Goal: Answer question/provide support

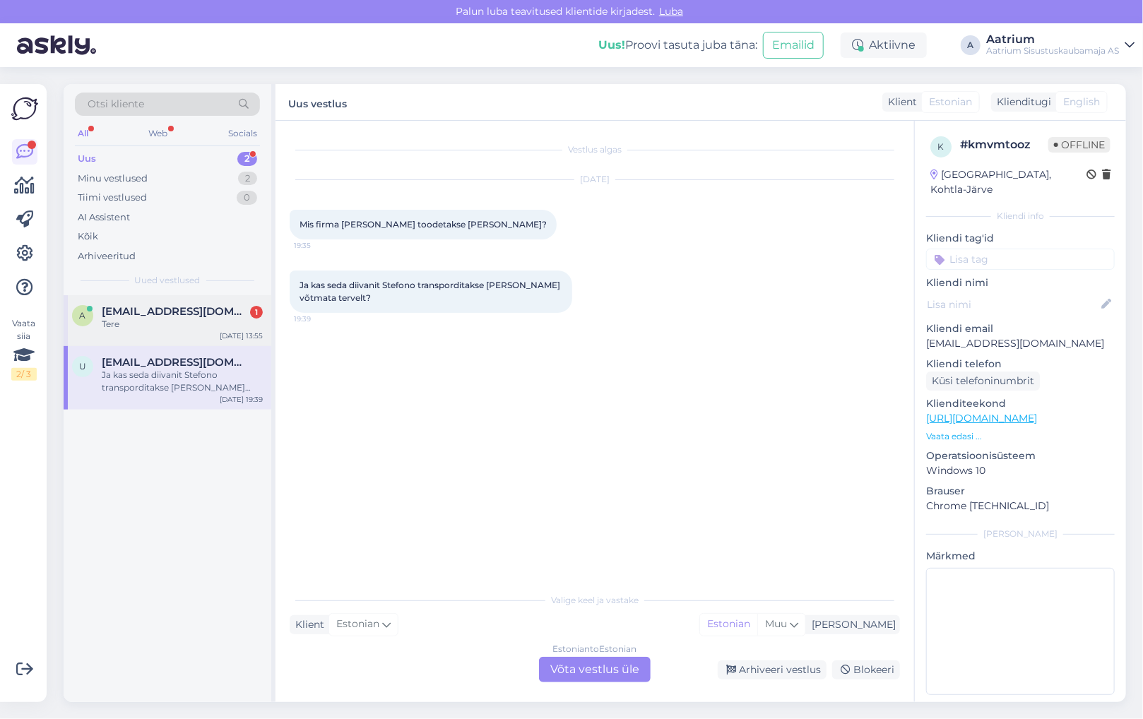
click at [155, 314] on span "[EMAIL_ADDRESS][DOMAIN_NAME]" at bounding box center [175, 311] width 147 height 13
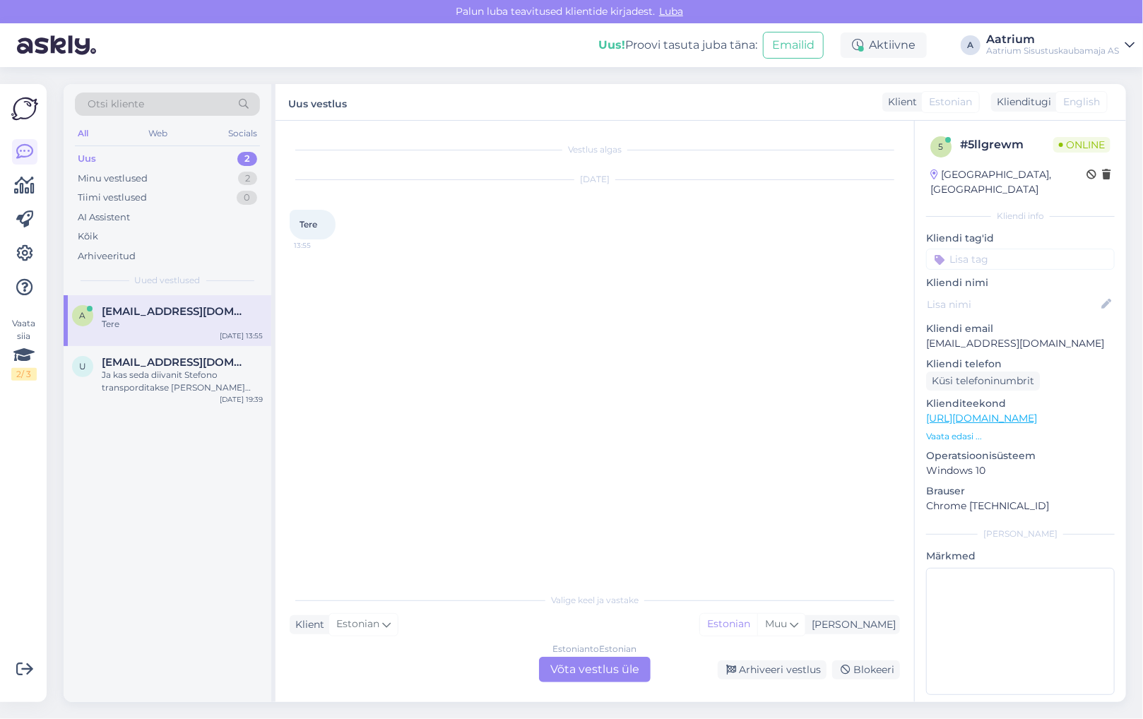
click at [563, 669] on div "Estonian to Estonian Võta vestlus üle" at bounding box center [595, 669] width 112 height 25
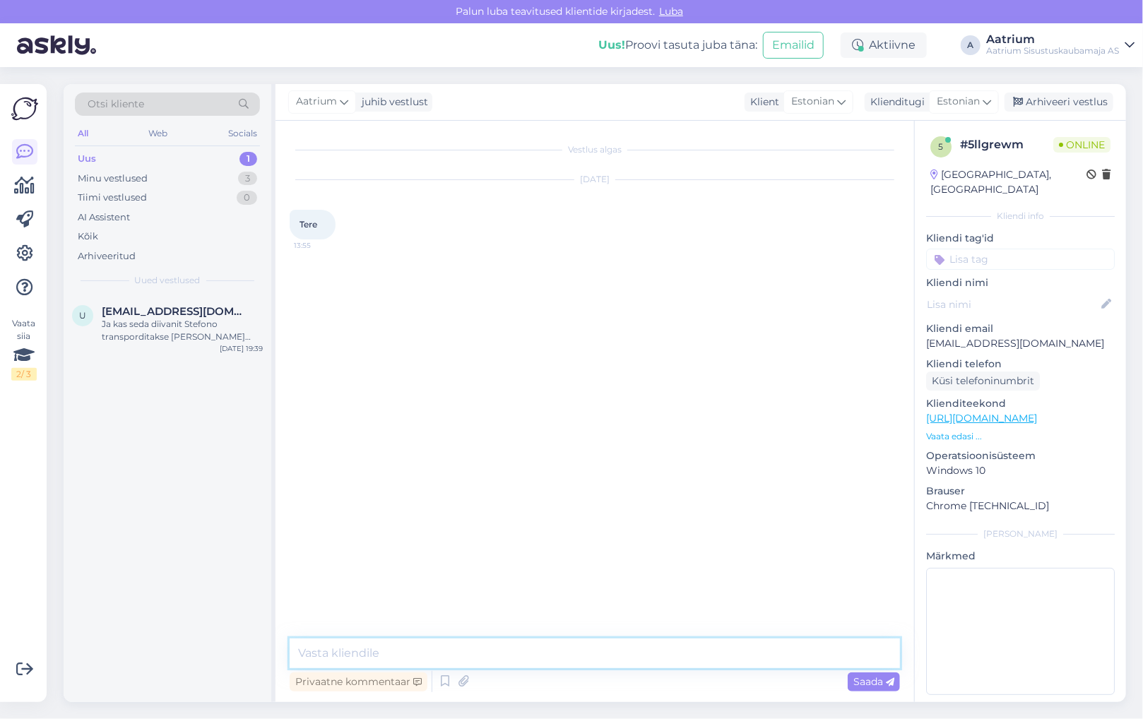
click at [466, 650] on textarea at bounding box center [595, 654] width 611 height 30
type textarea "Tere!"
click at [868, 681] on span "Saada" at bounding box center [874, 682] width 41 height 13
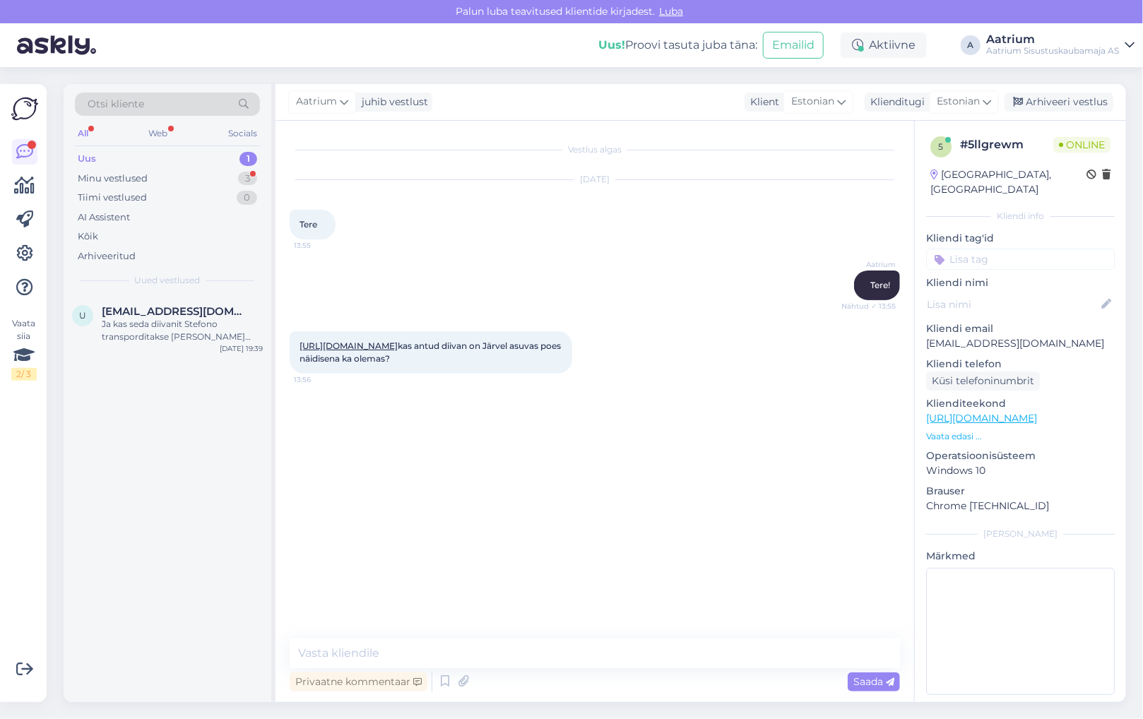
click at [396, 474] on div "Vestlus algas [DATE] Tere 13:55 Aatrium Tere! Nähtud ✓ 13:55 [URL][DOMAIN_NAME]…" at bounding box center [601, 380] width 623 height 491
click at [473, 651] on textarea at bounding box center [595, 654] width 611 height 30
paste textarea "[URL][DOMAIN_NAME]"
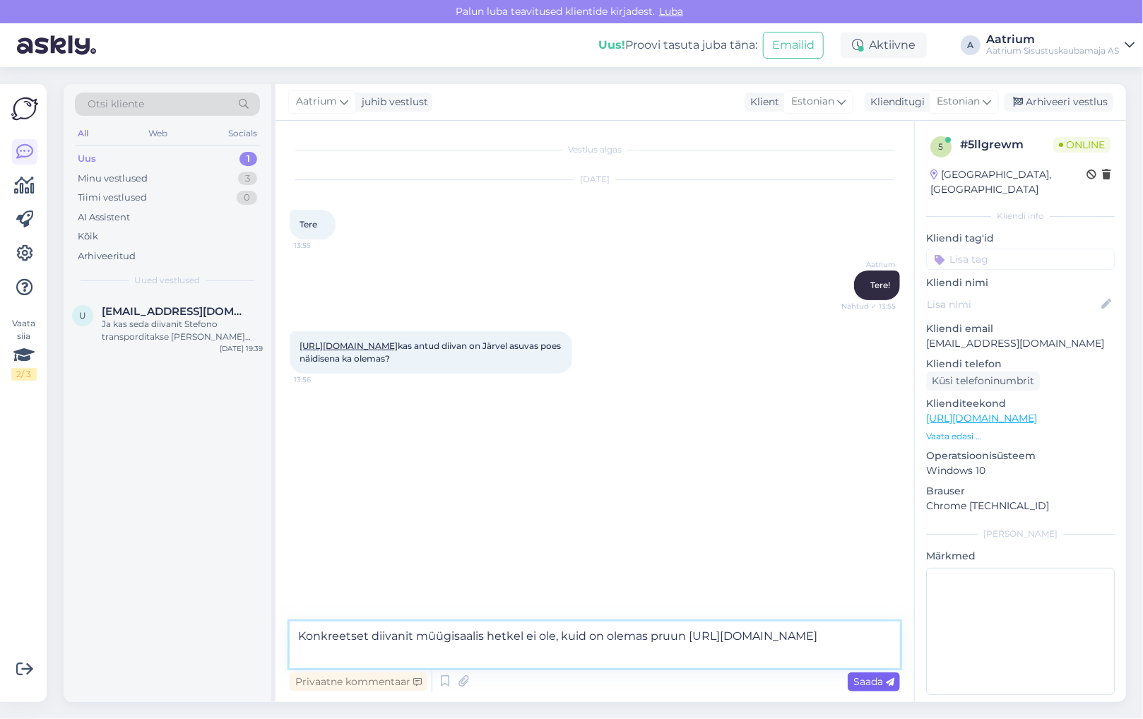
type textarea "Konkreetset diivanit müügisaalis hetkel ei ole, kuid on olemas pruun [URL][DOMA…"
click at [868, 681] on span "Saada" at bounding box center [874, 682] width 41 height 13
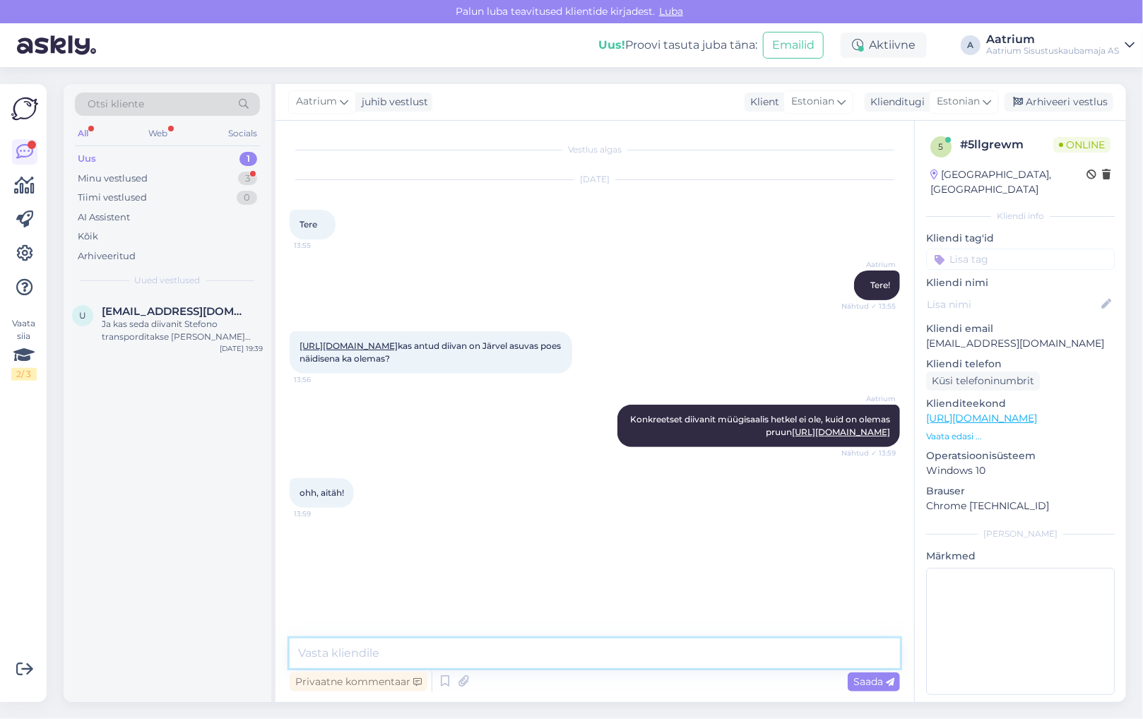
click at [401, 649] on textarea at bounding box center [595, 654] width 611 height 30
type textarea "Palun! Kena päeva!"
click at [866, 681] on span "Saada" at bounding box center [874, 682] width 41 height 13
click at [90, 176] on div "Minu vestlused" at bounding box center [113, 179] width 70 height 14
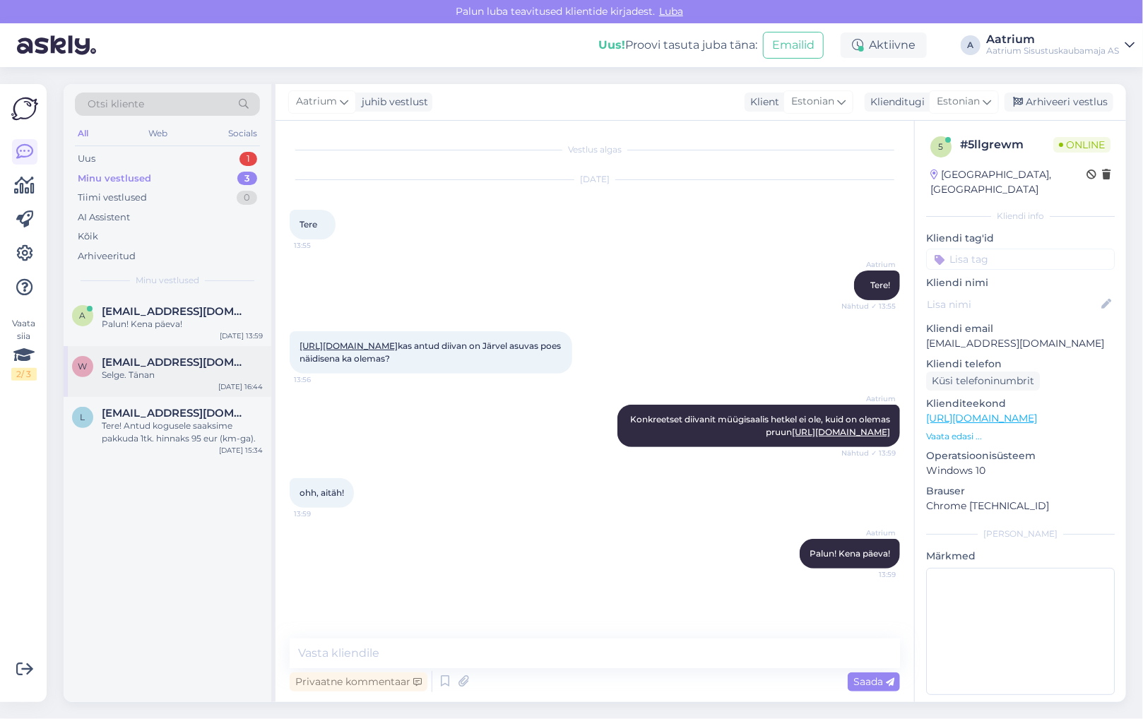
click at [172, 375] on div "Selge. Tänan" at bounding box center [182, 375] width 161 height 13
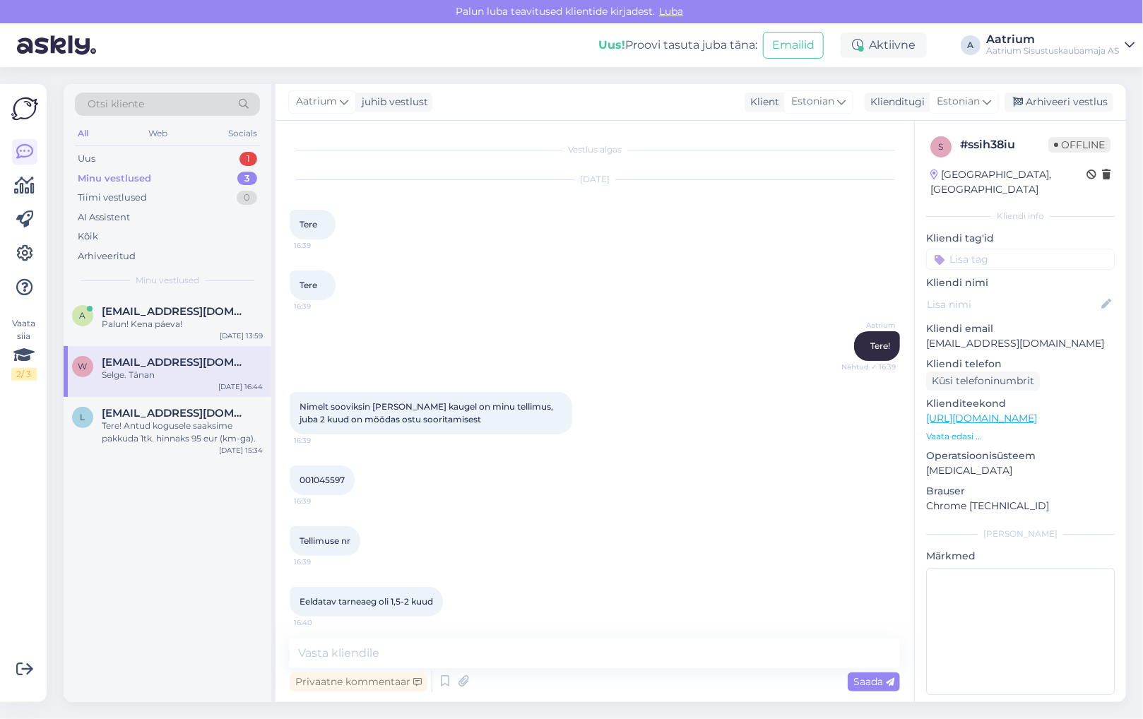
scroll to position [153, 0]
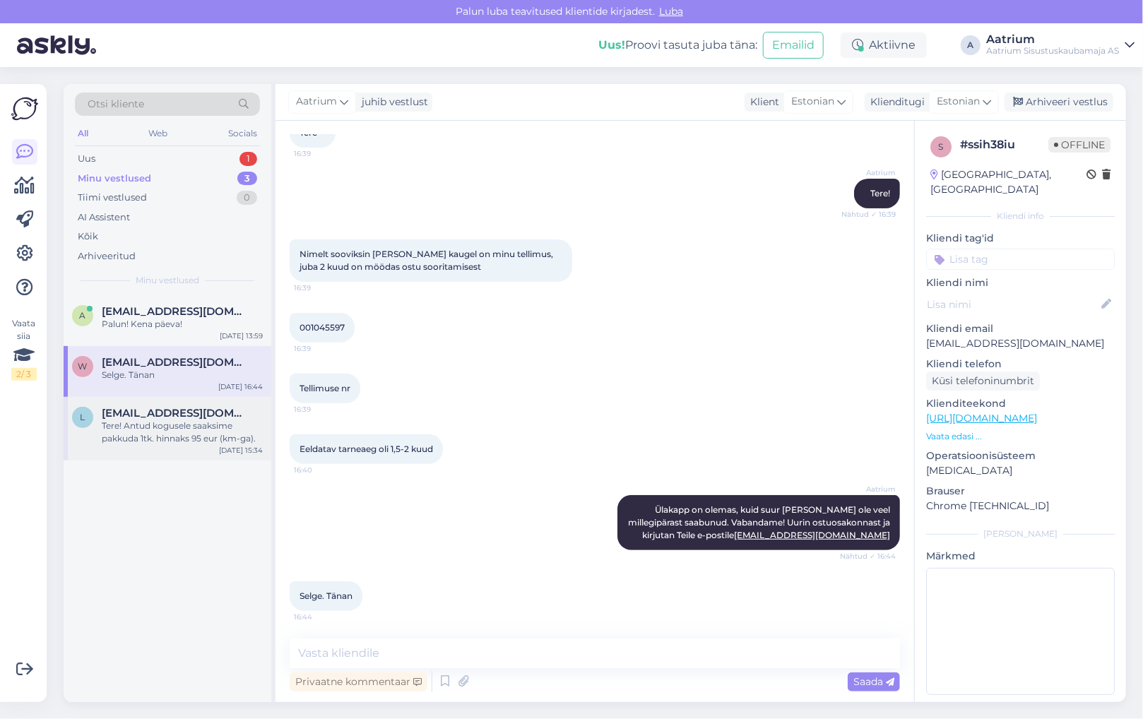
click at [169, 435] on div "Tere! Antud kogusele saaksime pakkuda 1tk. hinnaks 95 eur (km-ga)." at bounding box center [182, 432] width 161 height 25
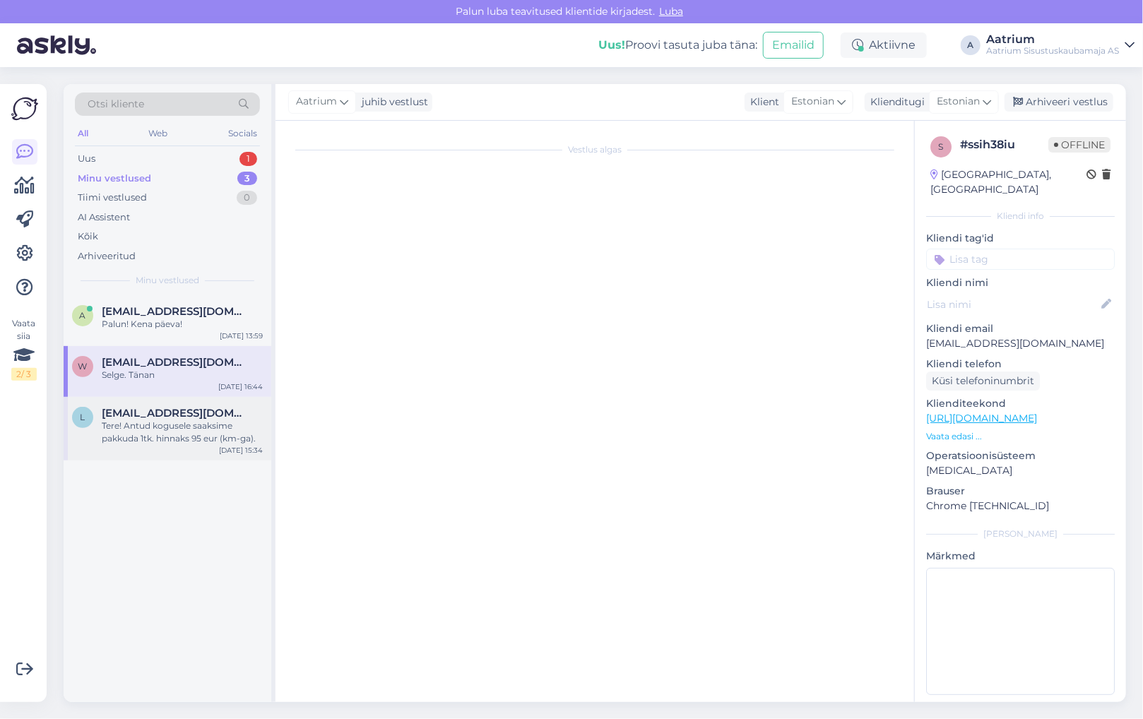
scroll to position [0, 0]
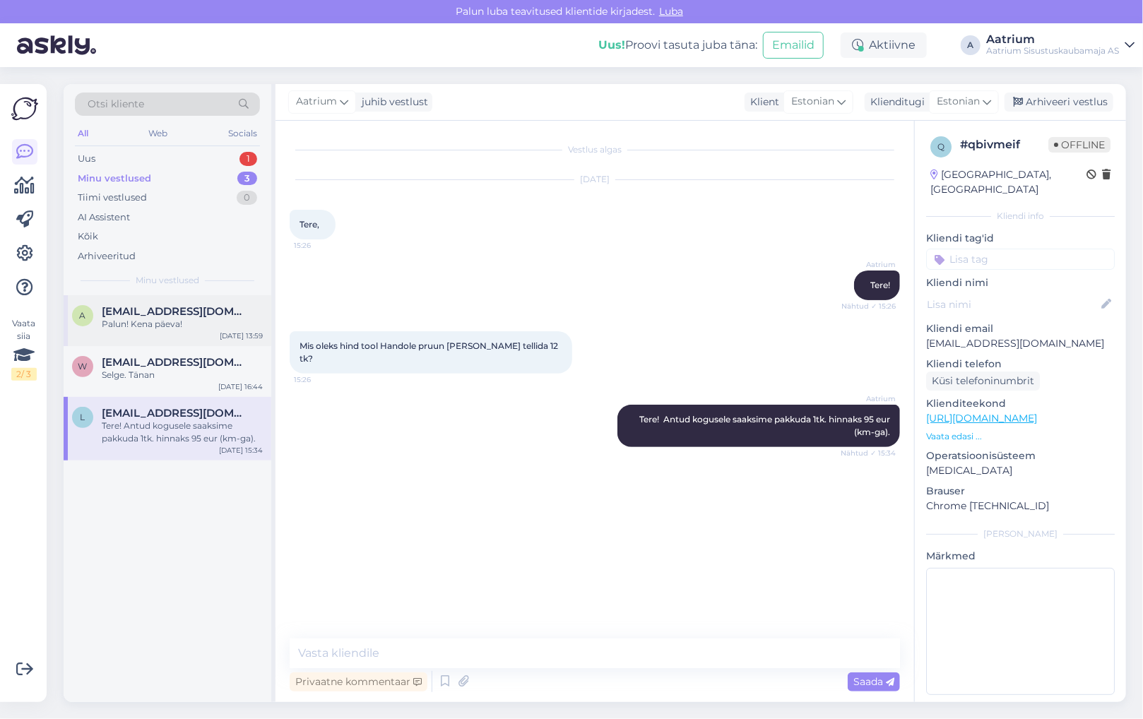
click at [161, 321] on div "Palun! Kena päeva!" at bounding box center [182, 324] width 161 height 13
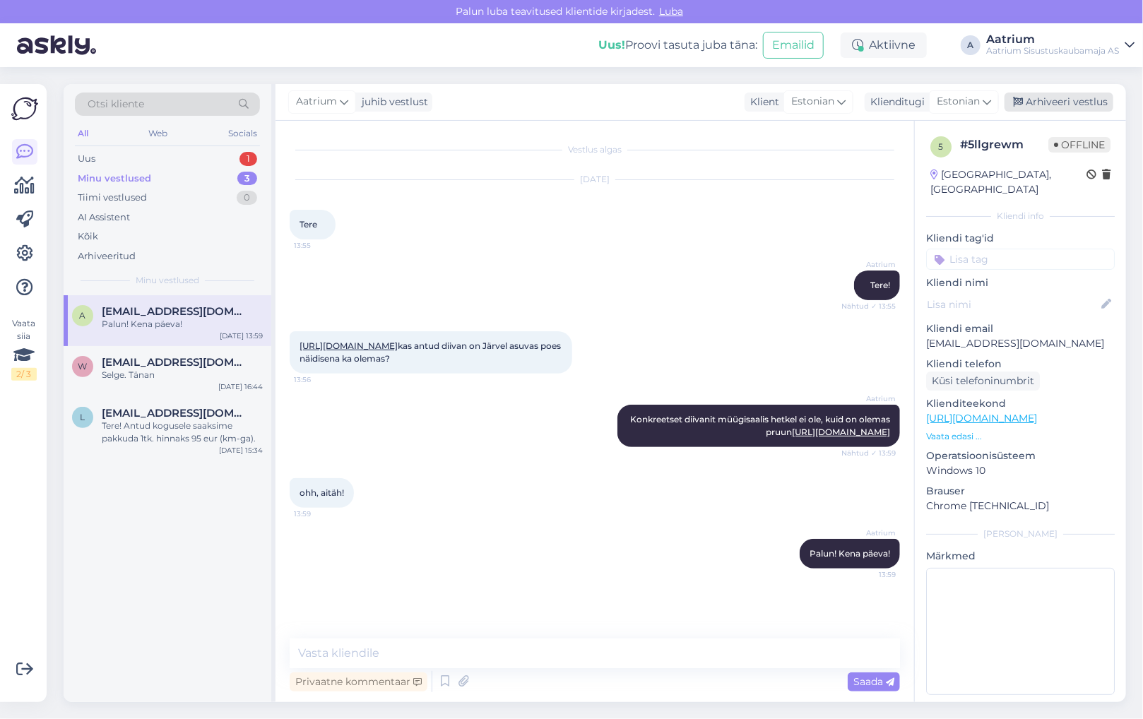
click at [1073, 97] on div "Arhiveeri vestlus" at bounding box center [1059, 102] width 109 height 19
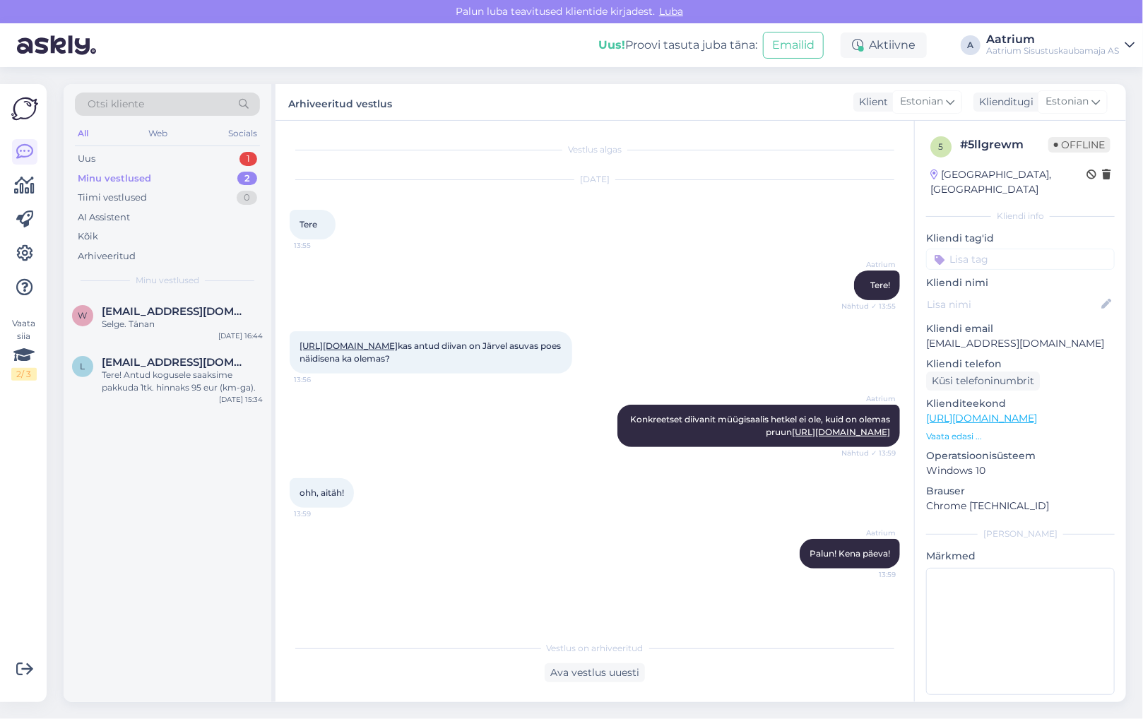
click at [8, 639] on div "Vaata siia 2 / 3 Võimalused Veendu, et Askly loob sulle väärtust. Sulge Ühenda …" at bounding box center [23, 393] width 47 height 618
click at [85, 611] on div "w [EMAIL_ADDRESS][DOMAIN_NAME] Selge. Tänan [DATE] 16:44 l [EMAIL_ADDRESS][DOMA…" at bounding box center [168, 498] width 208 height 407
click at [151, 318] on div "Selge. Tänan" at bounding box center [182, 324] width 161 height 13
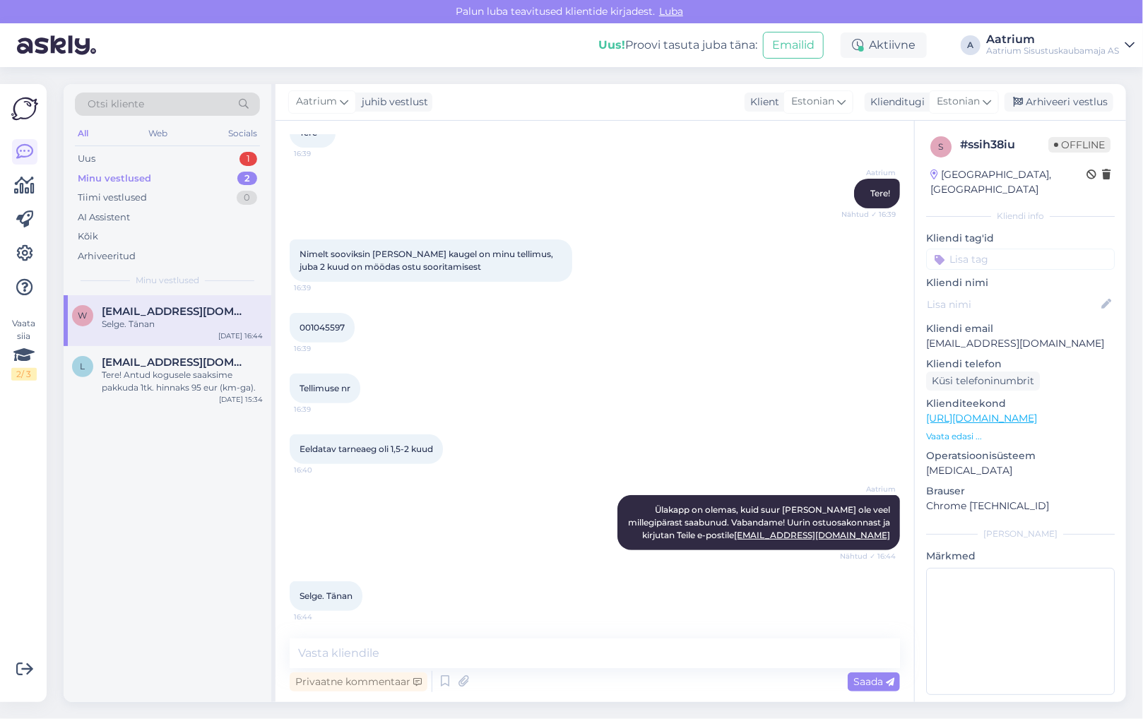
click at [400, 404] on div "Tellimuse nr 16:39" at bounding box center [595, 388] width 611 height 61
click at [406, 515] on div "Aatrium Ülakapp on olemas, kuid suur [PERSON_NAME] ole veel millegipärast saabu…" at bounding box center [595, 523] width 611 height 86
click at [1049, 99] on div "Arhiveeri vestlus" at bounding box center [1059, 102] width 109 height 19
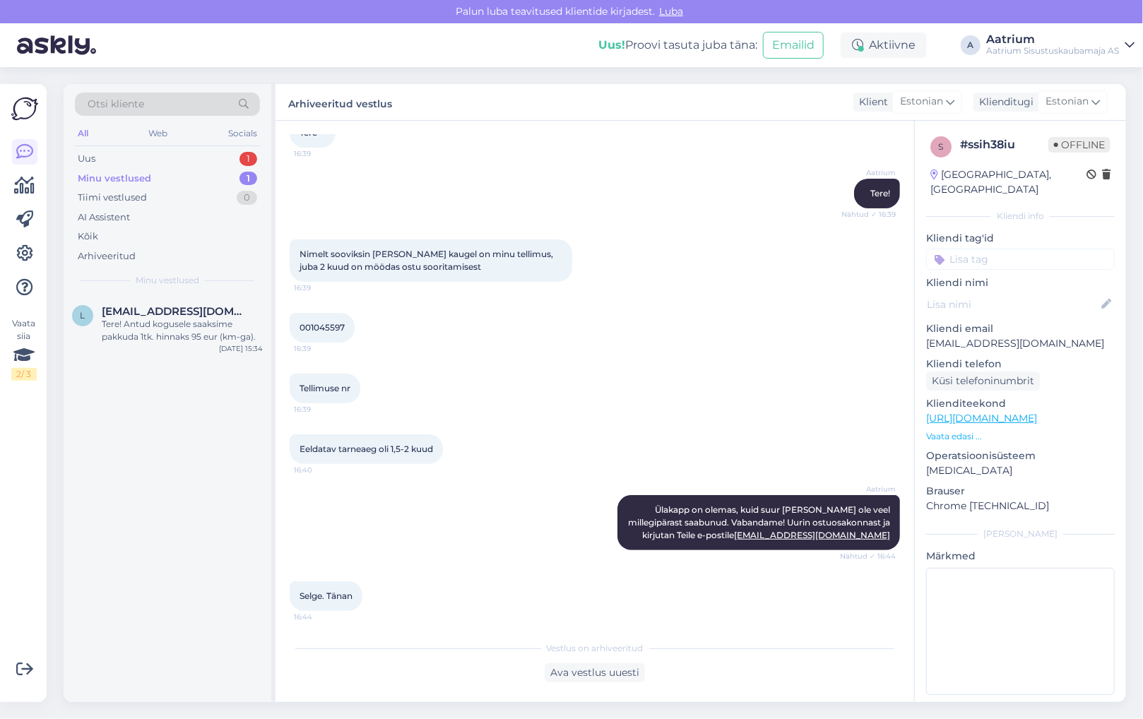
click at [165, 470] on div "l [EMAIL_ADDRESS][DOMAIN_NAME] Tere! Antud kogusele saaksime pakkuda 1tk. hinna…" at bounding box center [168, 498] width 208 height 407
click at [902, 49] on div "Aktiivne" at bounding box center [884, 45] width 86 height 25
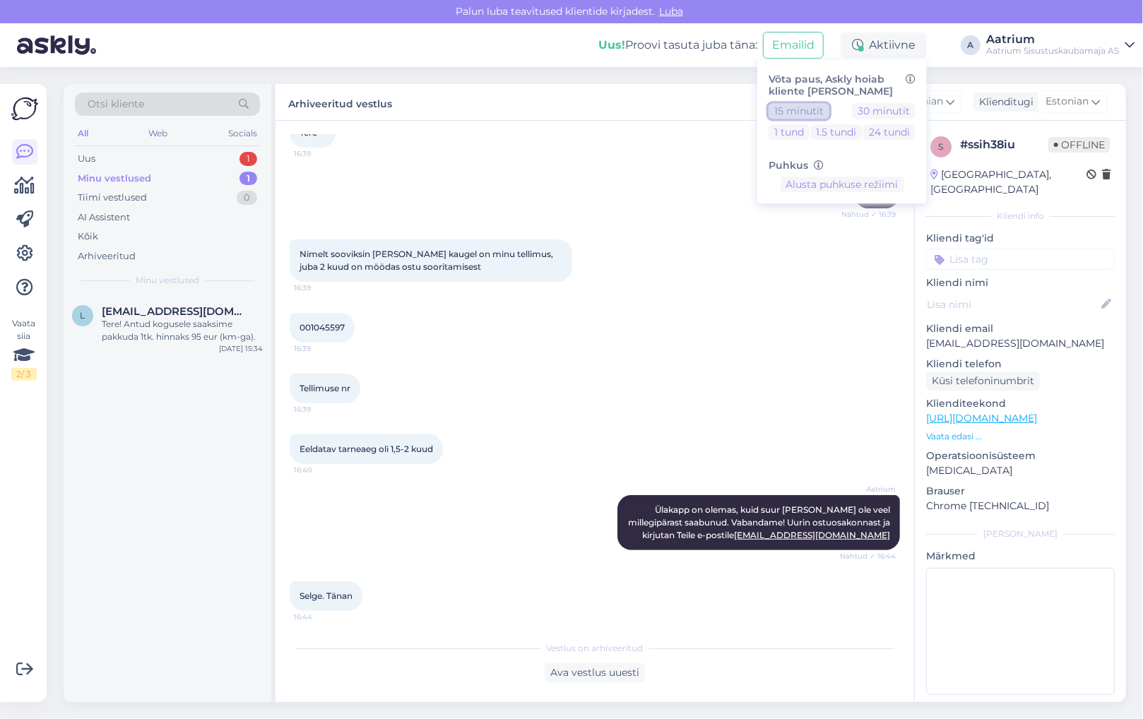
click at [803, 110] on button "15 minutit" at bounding box center [799, 111] width 61 height 16
click at [107, 160] on div "Uus 1" at bounding box center [167, 159] width 185 height 20
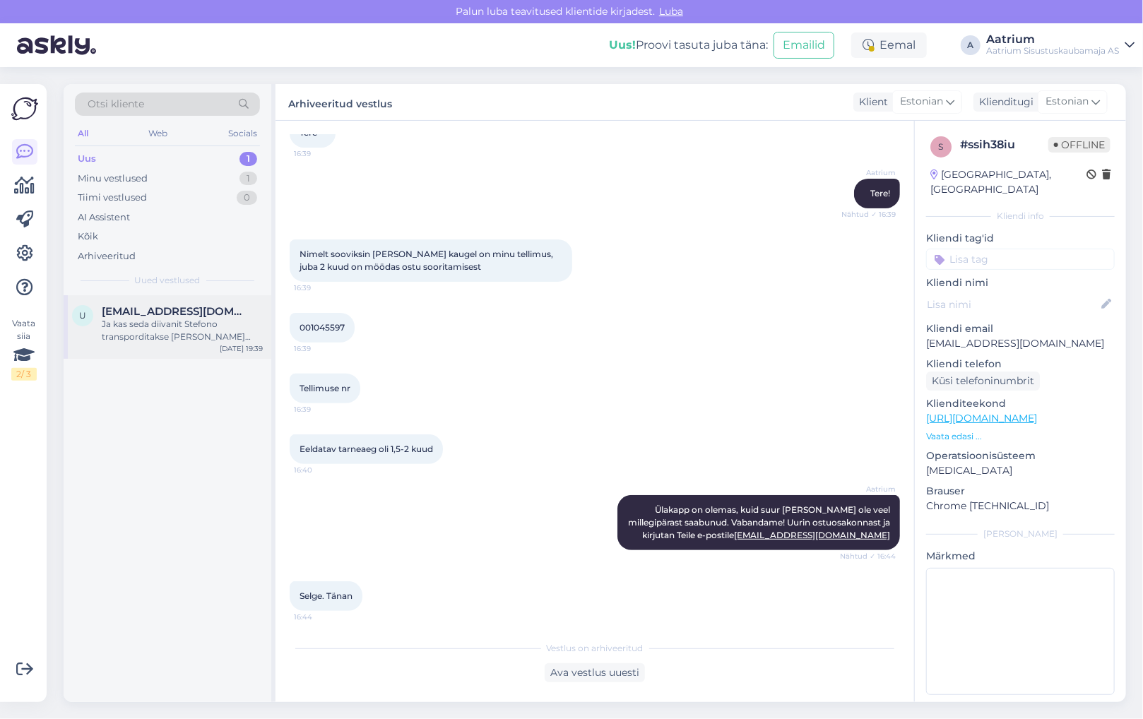
click at [192, 334] on div "Ja kas seda diivanit Stefono transporditakse [PERSON_NAME] võtmata tervelt?" at bounding box center [182, 330] width 161 height 25
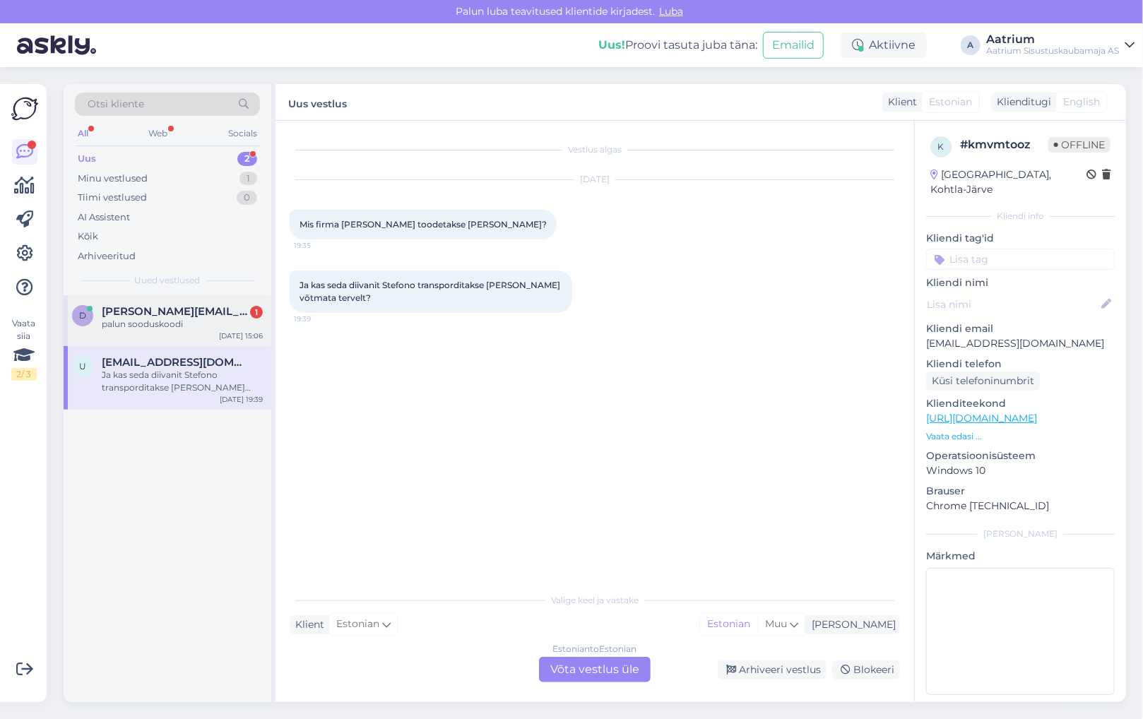
click at [127, 329] on div "palun sooduskoodi" at bounding box center [182, 324] width 161 height 13
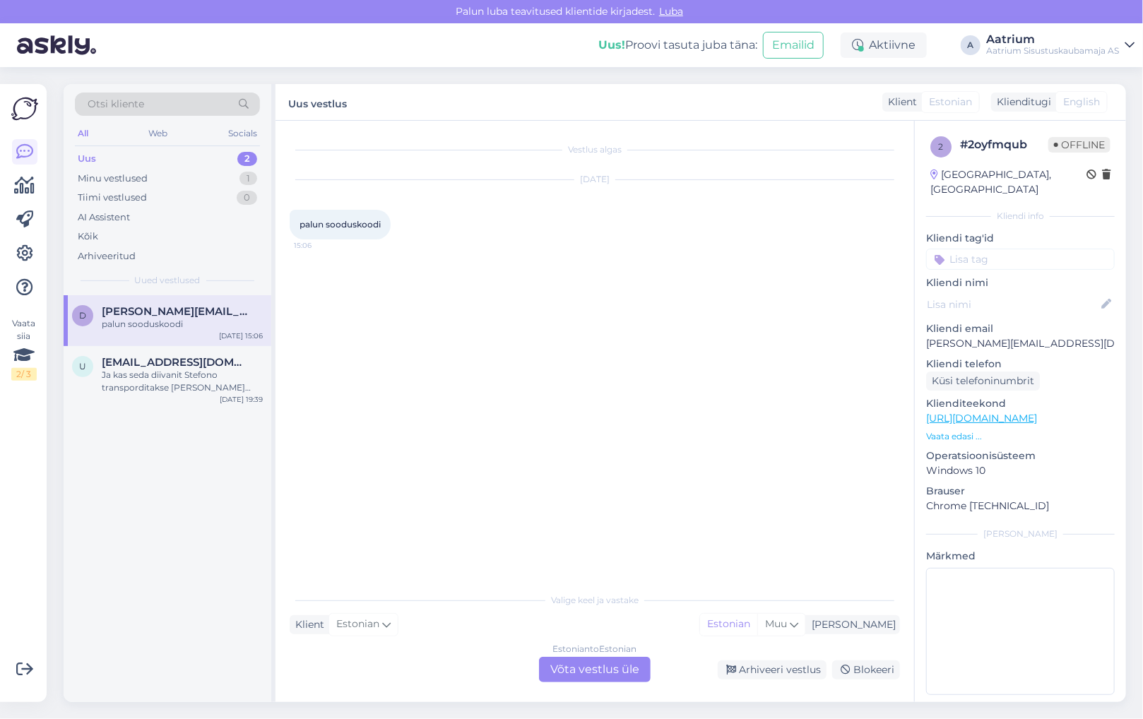
click at [578, 667] on div "Estonian to Estonian Võta vestlus üle" at bounding box center [595, 669] width 112 height 25
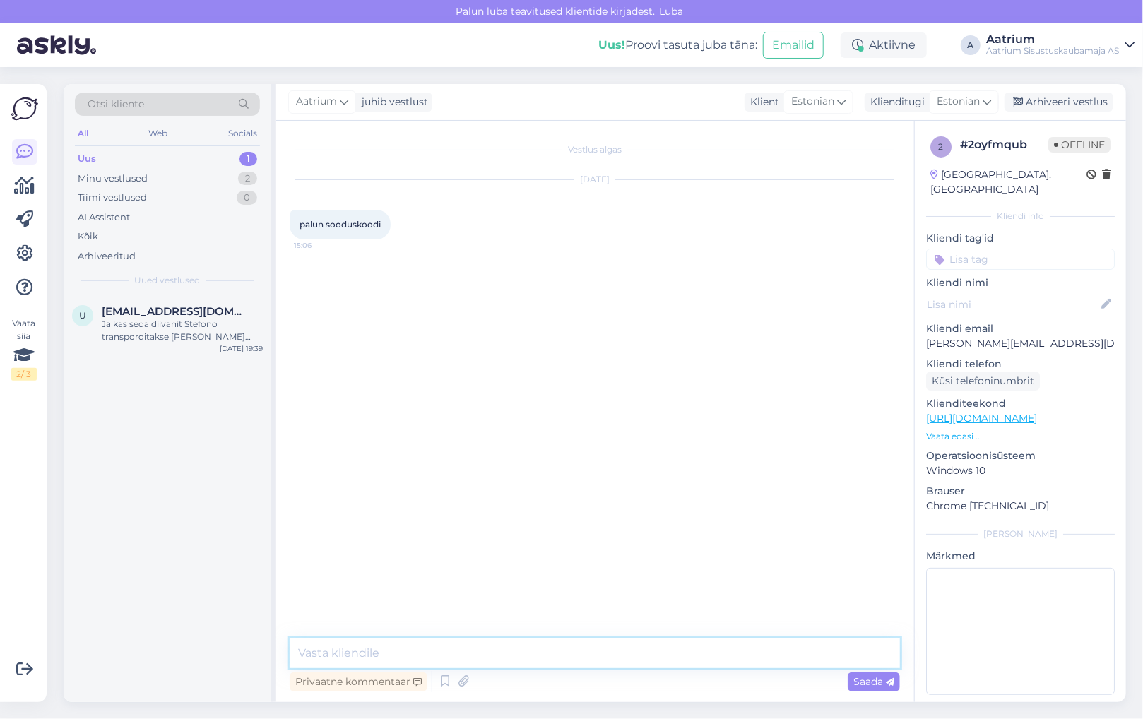
click at [457, 643] on textarea at bounding box center [595, 654] width 611 height 30
click at [327, 650] on textarea "Tere!Sooduskoodi on võimalik saada" at bounding box center [595, 654] width 611 height 30
click at [555, 654] on textarea "Tere! Sooduskoodi on võimalik saada" at bounding box center [595, 654] width 611 height 30
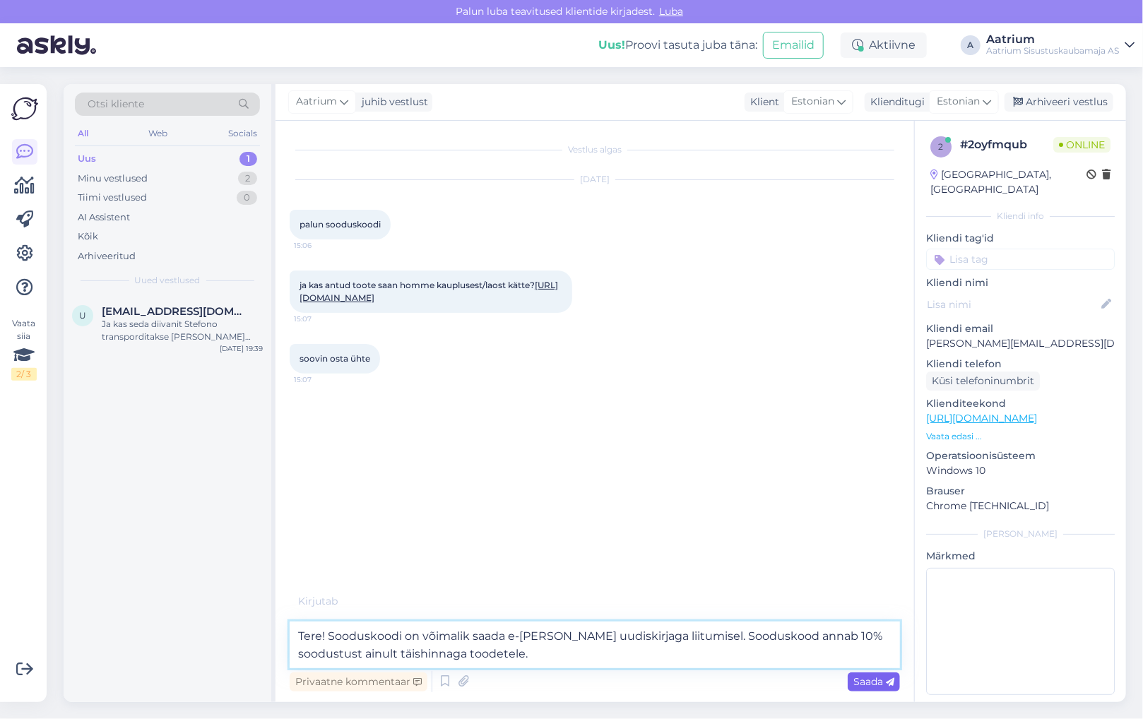
type textarea "Tere! Sooduskoodi on võimalik saada e-[PERSON_NAME] uudiskirjaga liitumisel. So…"
click at [871, 683] on span "Saada" at bounding box center [874, 682] width 41 height 13
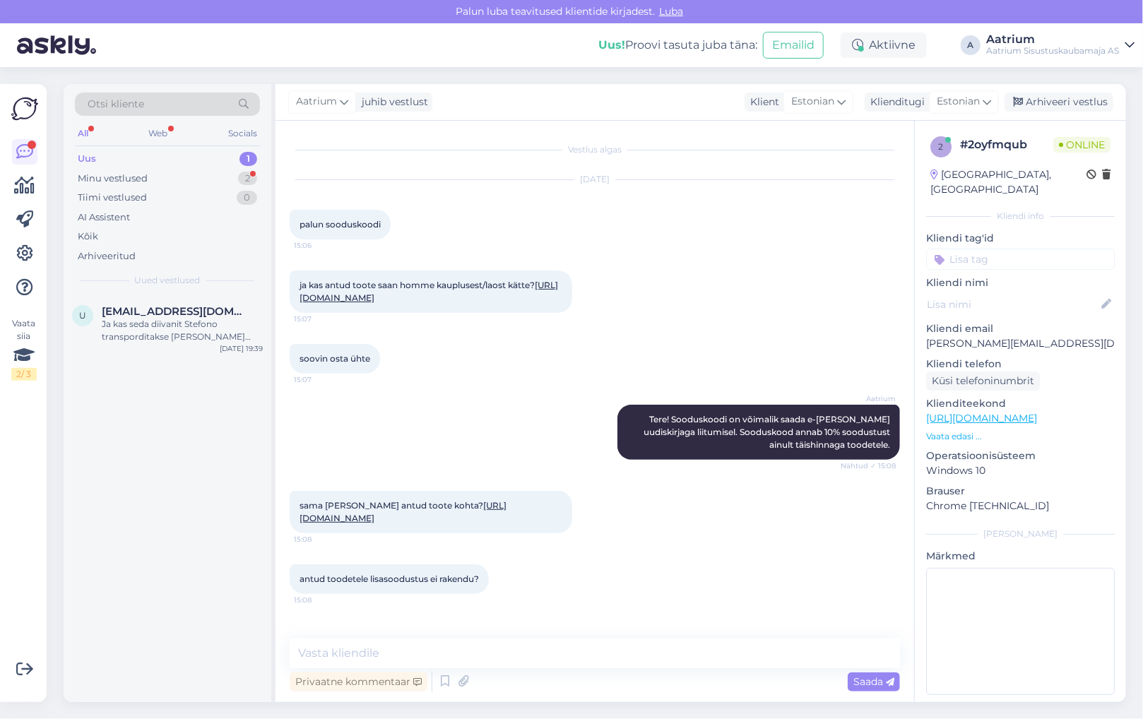
scroll to position [8, 0]
click at [454, 656] on textarea at bounding box center [595, 654] width 611 height 30
click at [397, 651] on textarea at bounding box center [595, 654] width 611 height 30
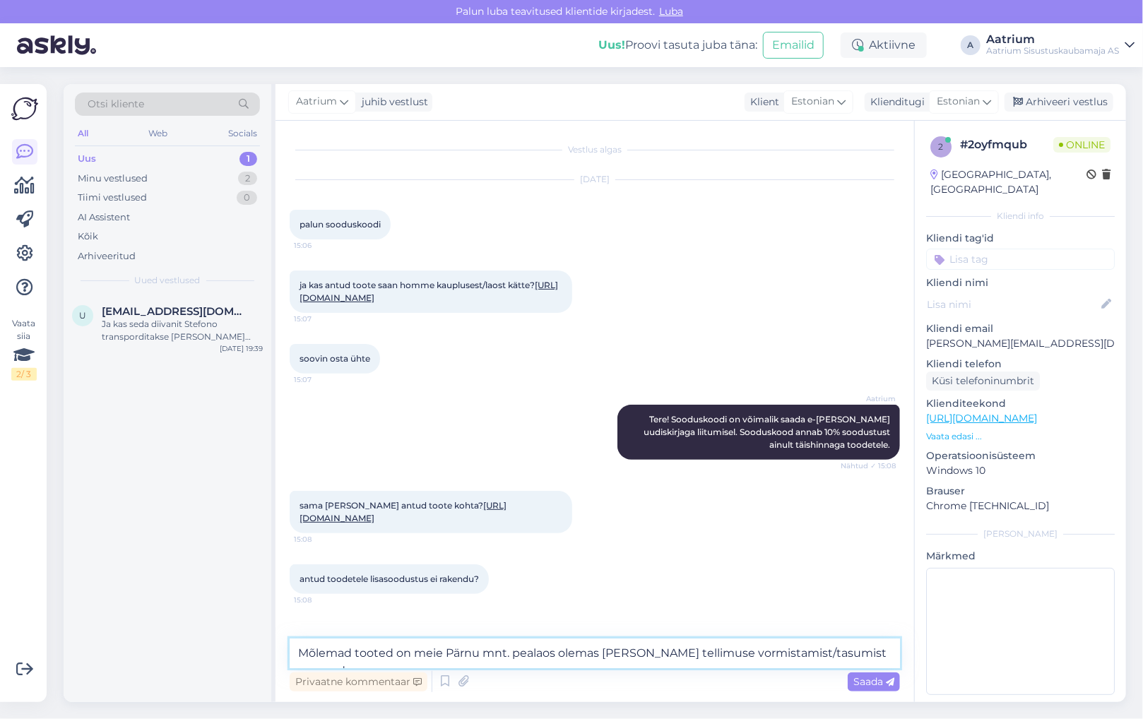
scroll to position [23, 0]
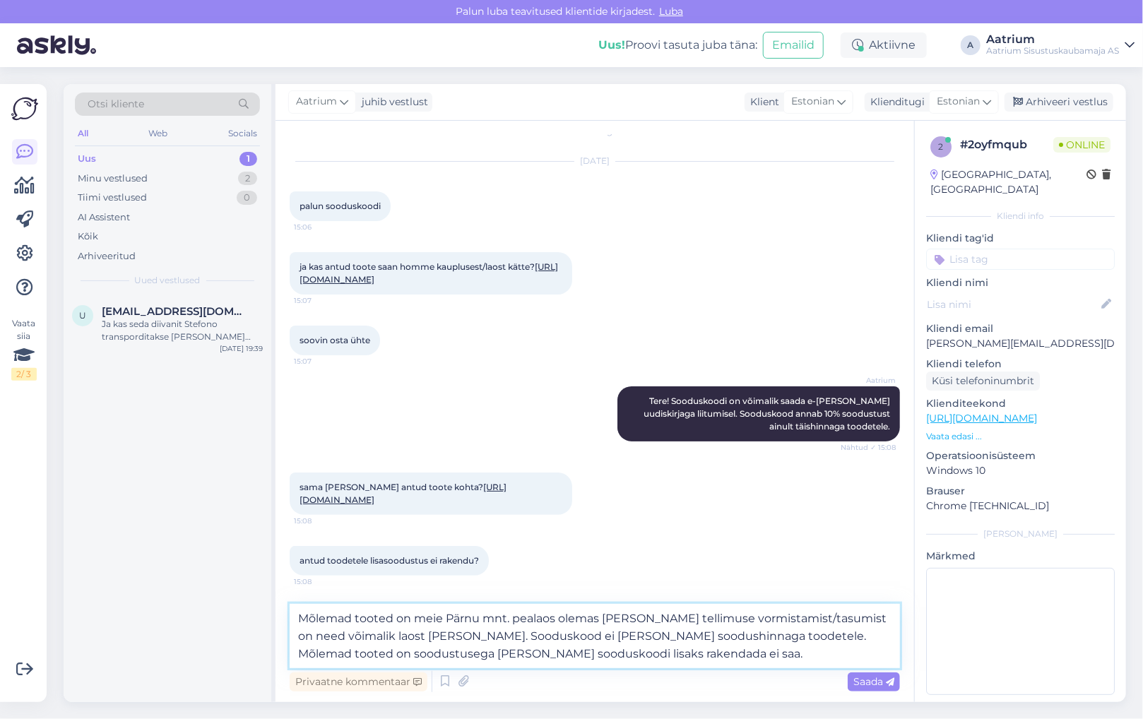
drag, startPoint x: 762, startPoint y: 635, endPoint x: 454, endPoint y: 630, distance: 308.9
click at [451, 630] on textarea "Mõlemad tooted on meie Pärnu mnt. pealaos olemas [PERSON_NAME] tellimuse vormis…" at bounding box center [595, 636] width 611 height 64
type textarea "Mõlemad tooted on meie Pärnu mnt. pealaos olemas [PERSON_NAME] tellimuse vormis…"
click at [867, 683] on span "Saada" at bounding box center [874, 682] width 41 height 13
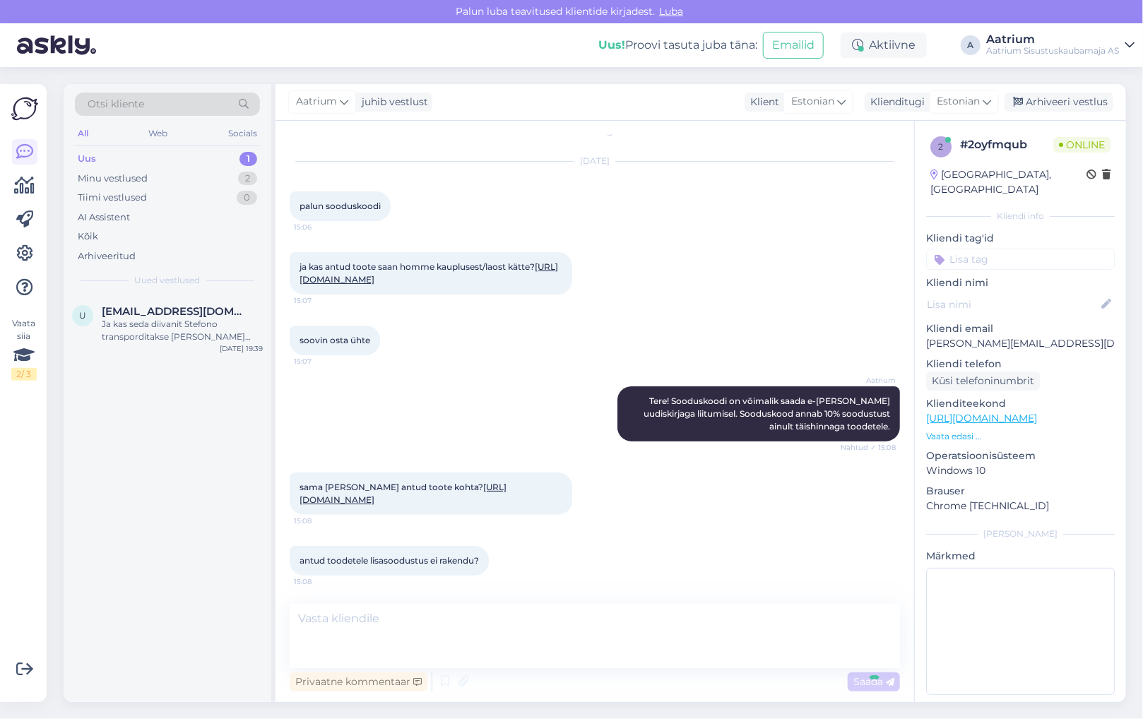
scroll to position [107, 0]
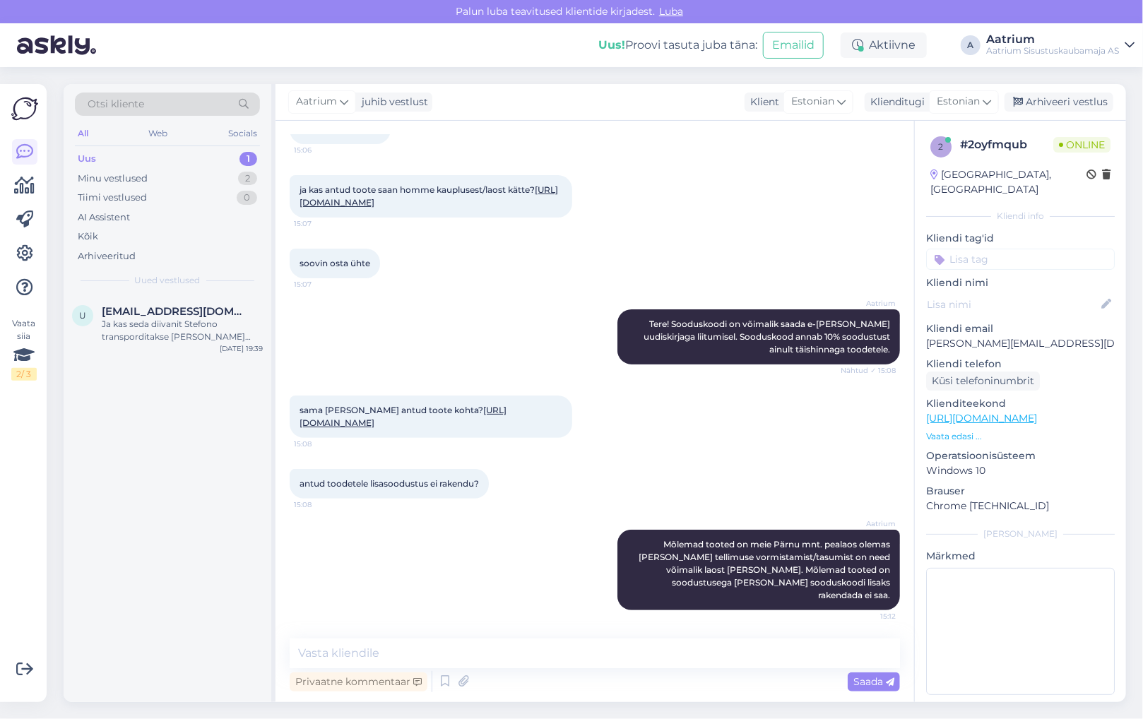
click at [221, 454] on div "u [EMAIL_ADDRESS][DOMAIN_NAME] Ja kas seda diivanit Stefono transporditakse [PE…" at bounding box center [168, 498] width 208 height 407
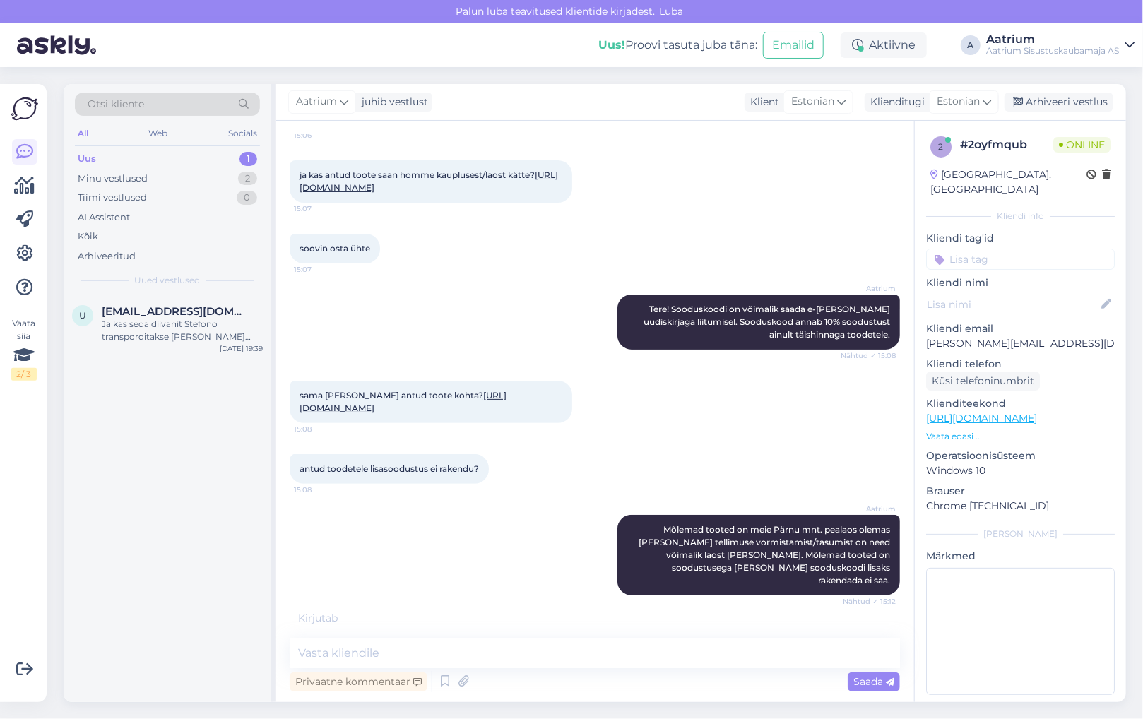
scroll to position [169, 0]
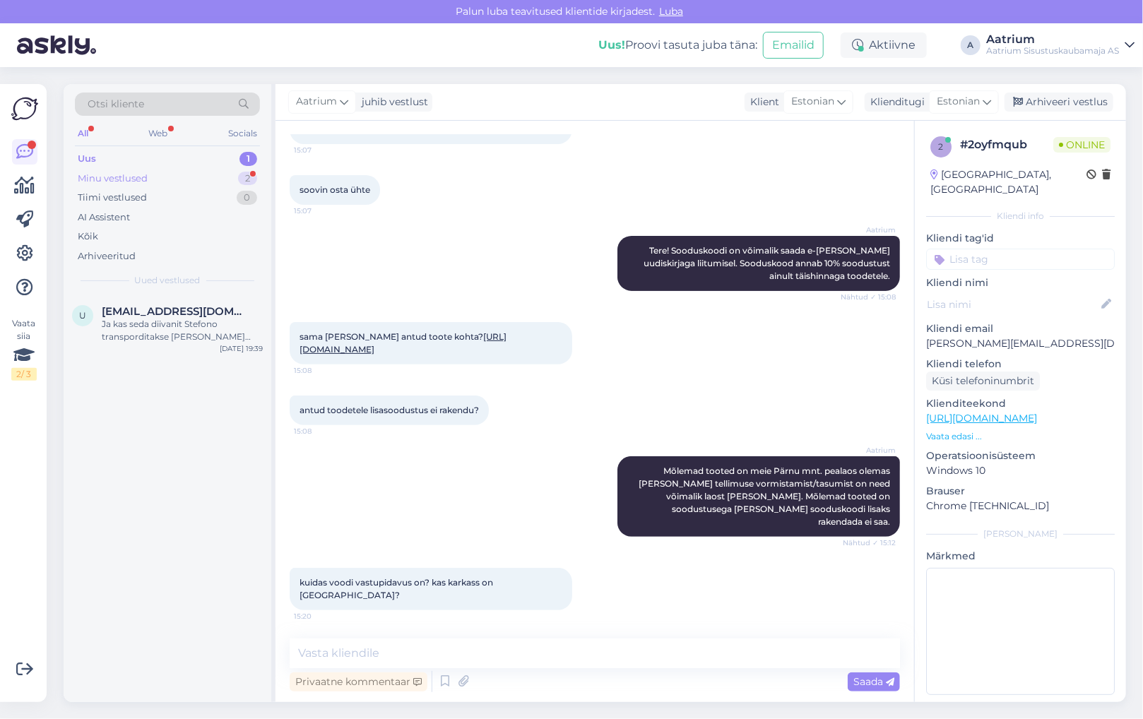
click at [126, 175] on div "Minu vestlused" at bounding box center [113, 179] width 70 height 14
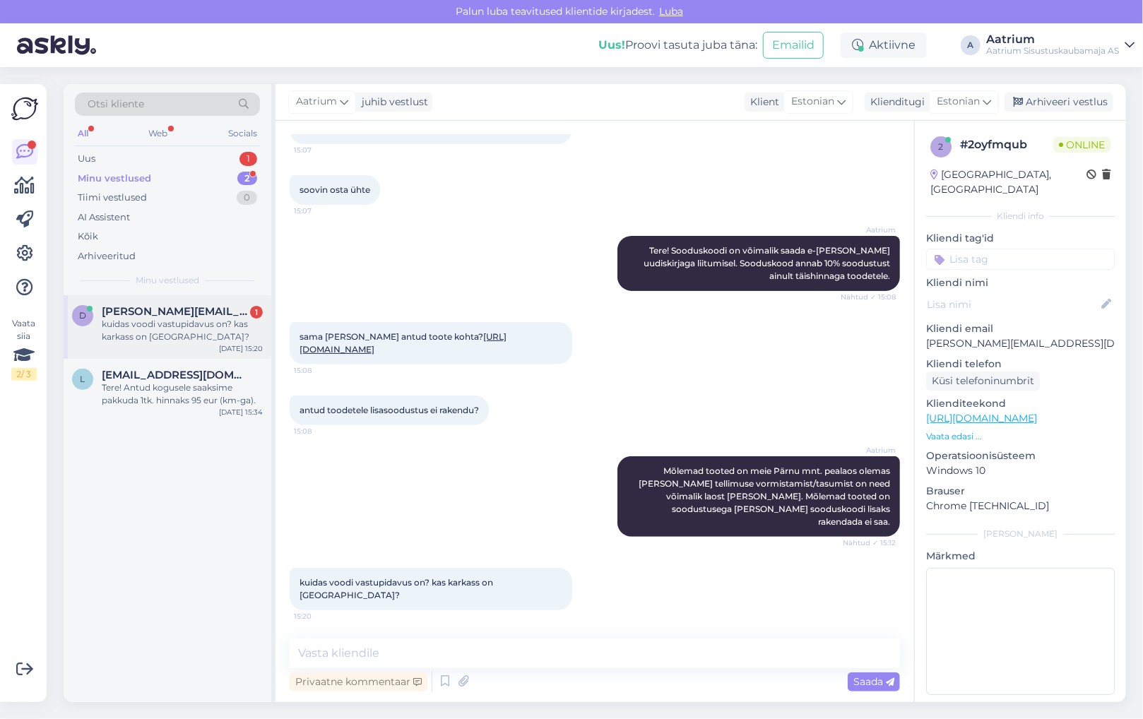
click at [146, 326] on div "kuidas voodi vastupidavus on? kas karkass on [GEOGRAPHIC_DATA]?" at bounding box center [182, 330] width 161 height 25
click at [507, 655] on textarea at bounding box center [595, 654] width 611 height 30
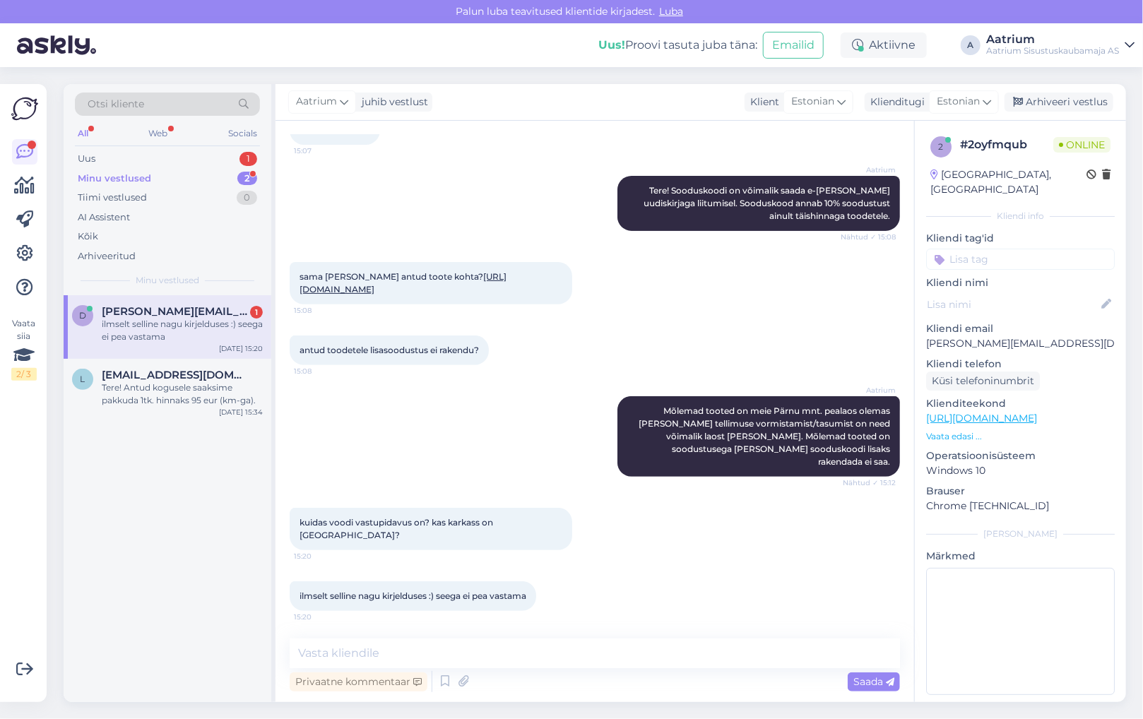
scroll to position [290, 0]
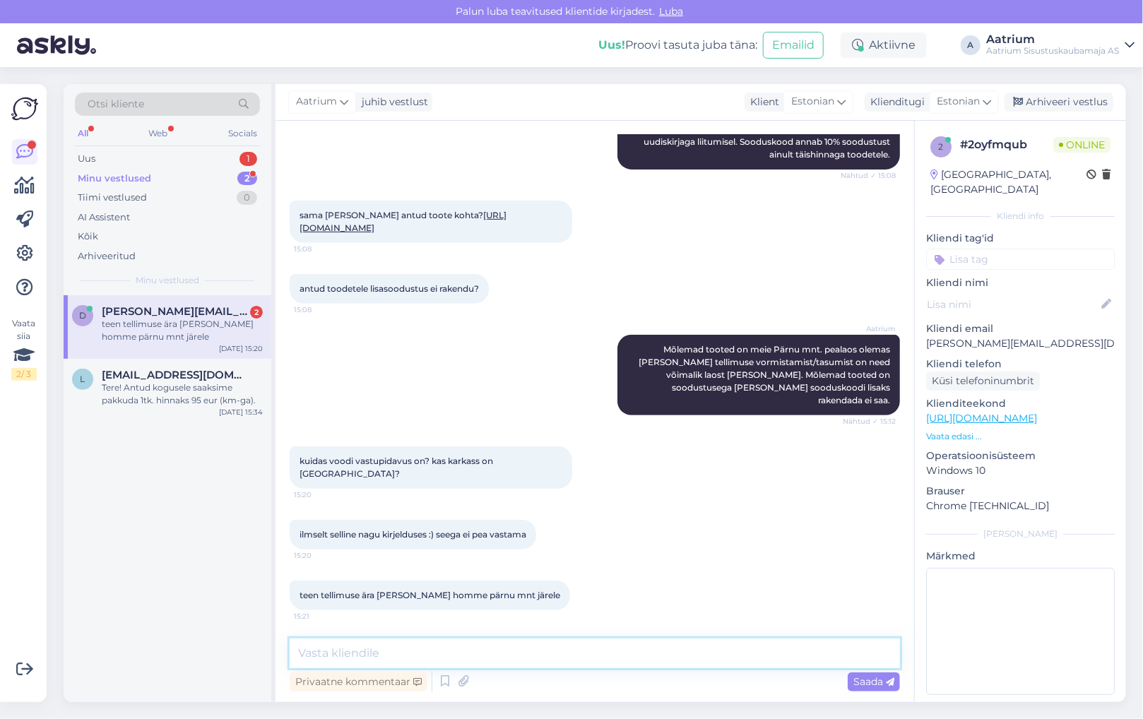
click at [467, 656] on textarea at bounding box center [595, 654] width 611 height 30
click at [153, 329] on div "teen tellimuse ära [PERSON_NAME] homme pärnu mnt järele" at bounding box center [182, 330] width 161 height 25
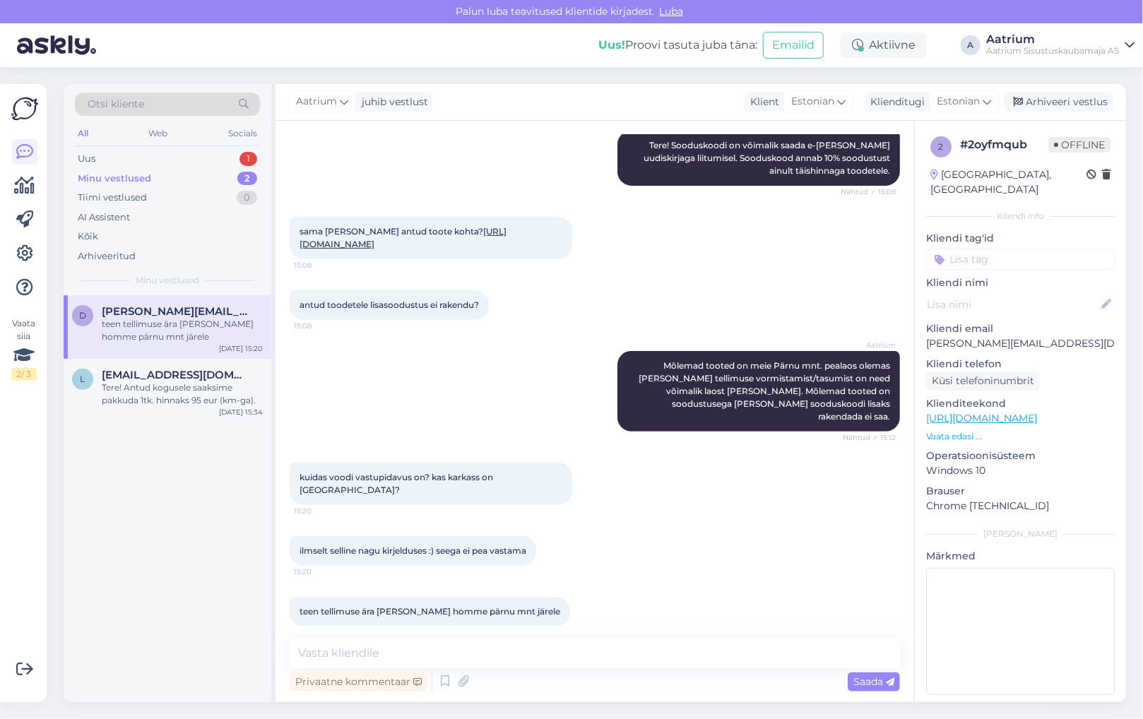
scroll to position [290, 0]
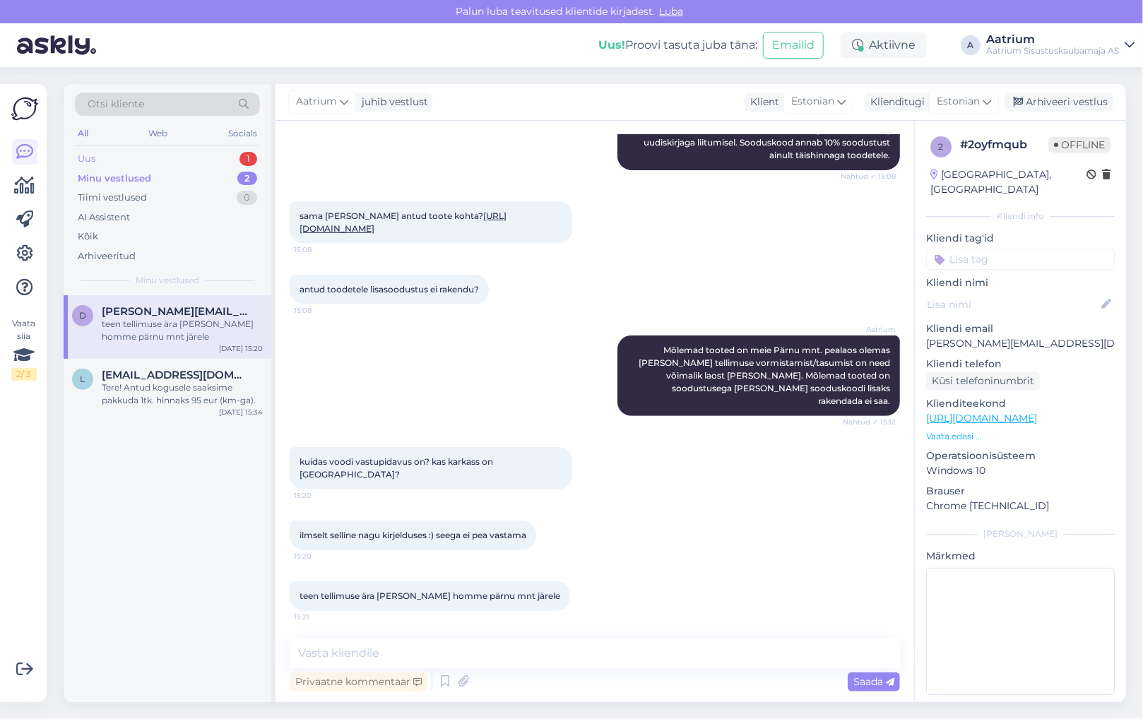
click at [99, 156] on div "Uus 1" at bounding box center [167, 159] width 185 height 20
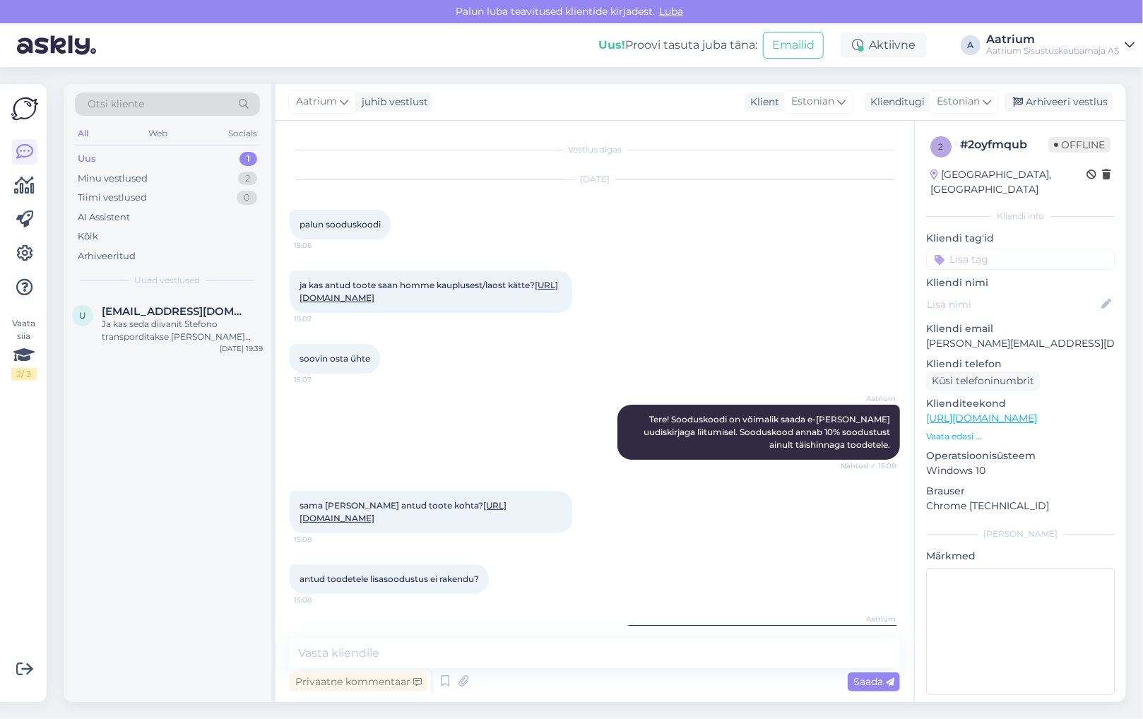
scroll to position [290, 0]
